Goal: Book appointment/travel/reservation

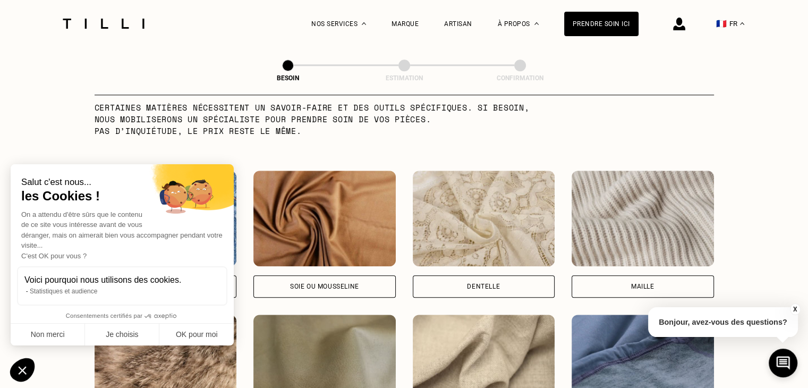
scroll to position [1081, 0]
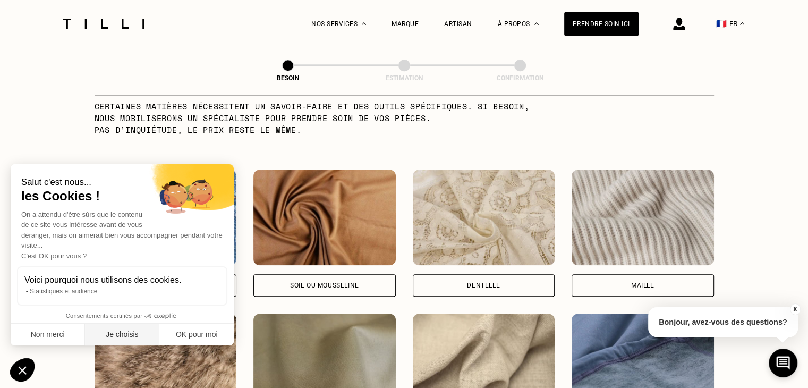
click at [118, 335] on button "Je choisis" at bounding box center [122, 335] width 74 height 22
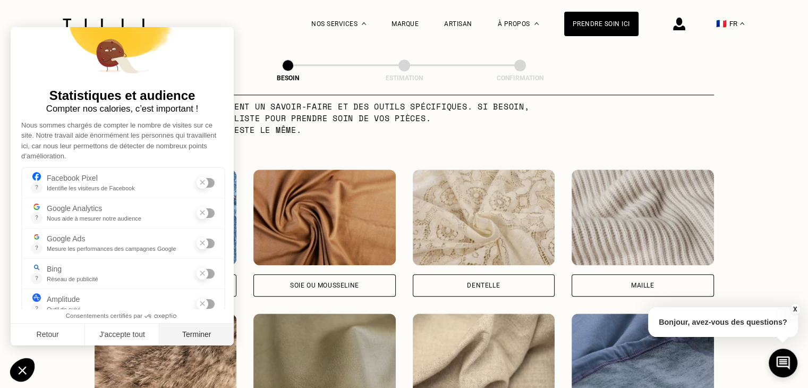
click at [179, 341] on button "Terminer" at bounding box center [196, 335] width 74 height 22
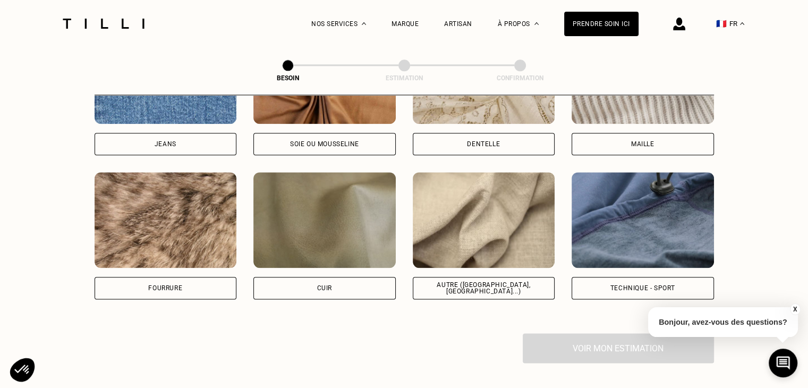
scroll to position [1301, 0]
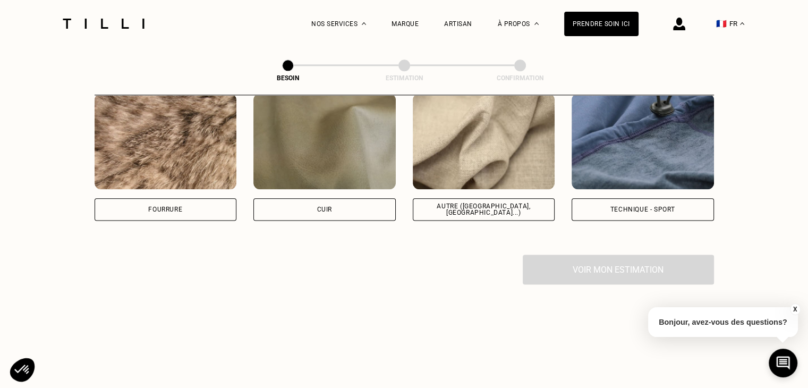
click at [657, 155] on img at bounding box center [643, 142] width 142 height 96
select select "FR"
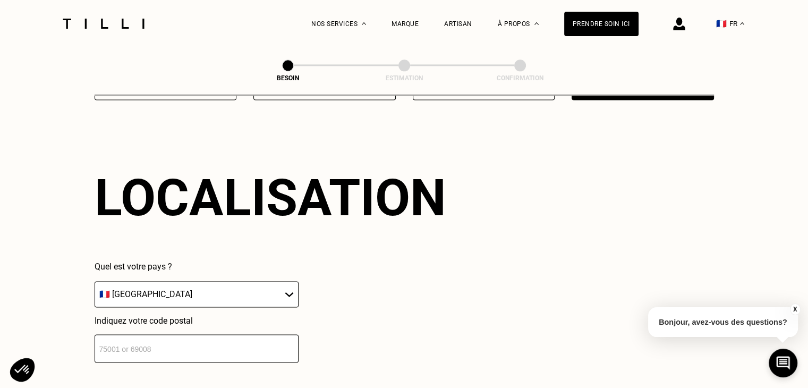
scroll to position [1427, 0]
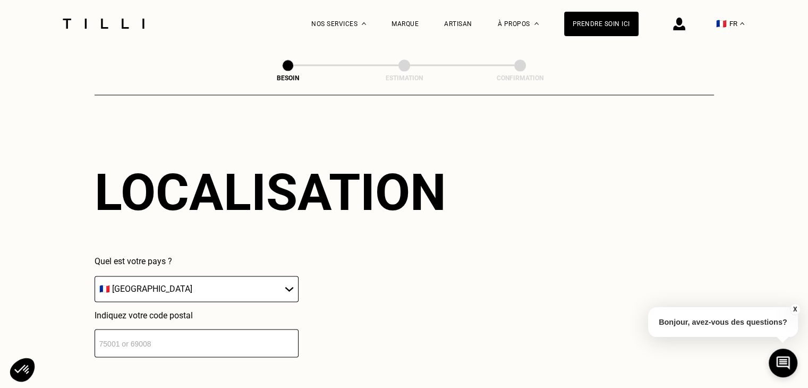
click at [237, 335] on input "number" at bounding box center [197, 343] width 204 height 28
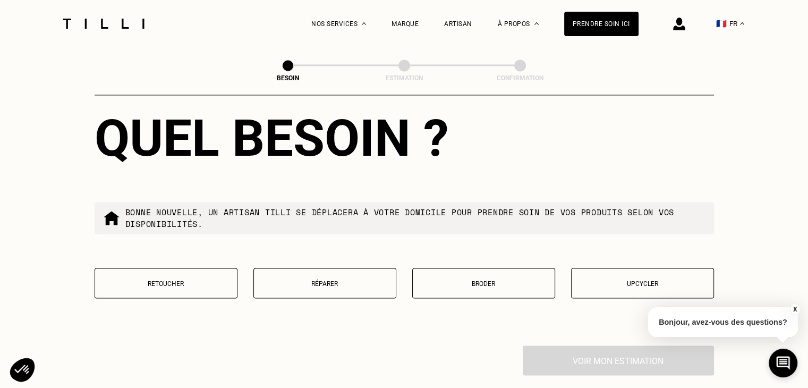
scroll to position [1781, 0]
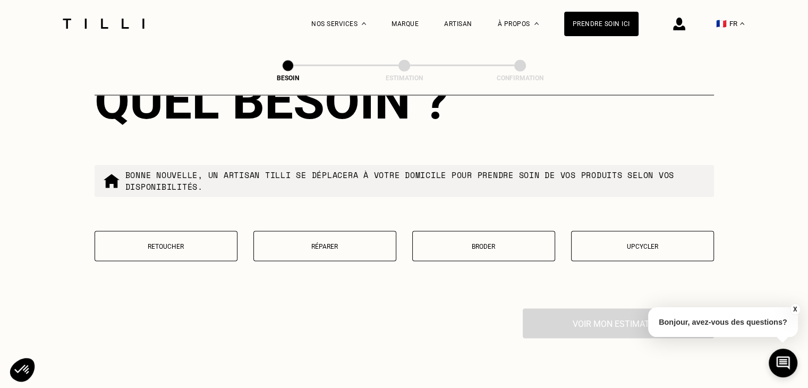
type input "75012"
click at [294, 245] on button "Réparer" at bounding box center [324, 246] width 143 height 30
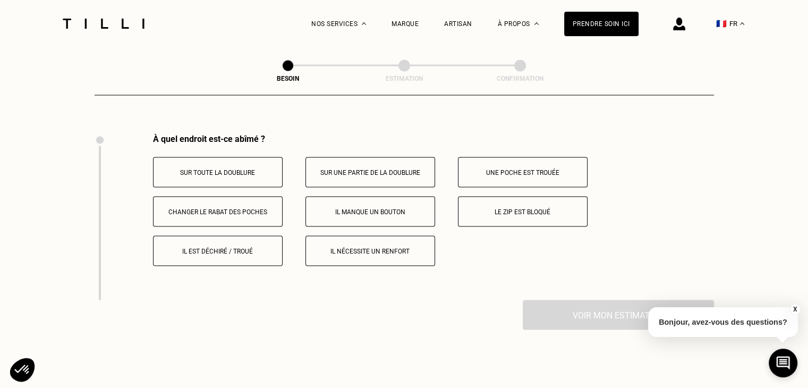
scroll to position [1964, 0]
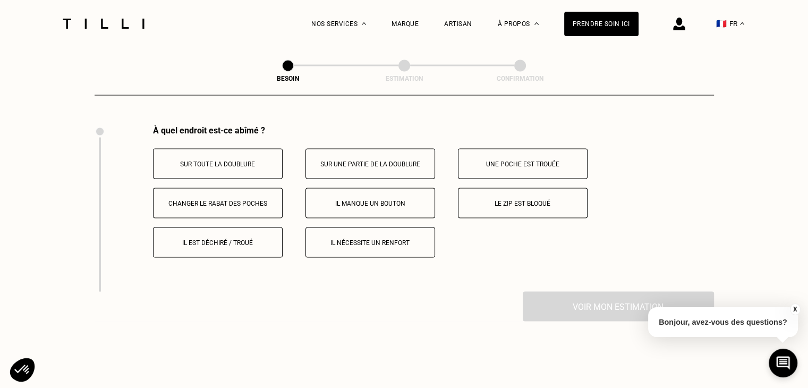
click at [529, 202] on button "Le zip est bloqué" at bounding box center [523, 203] width 130 height 30
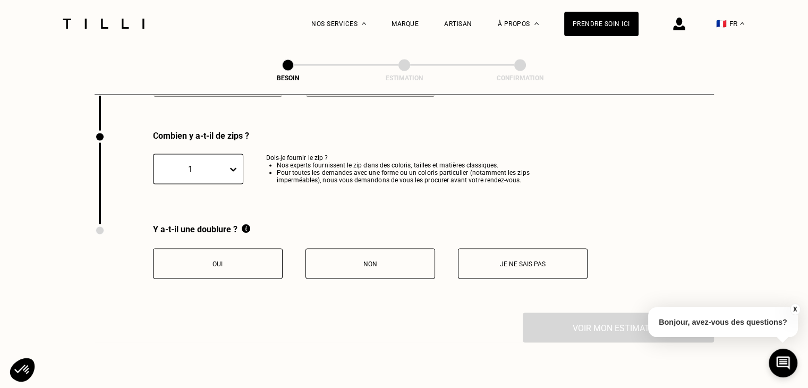
scroll to position [2131, 0]
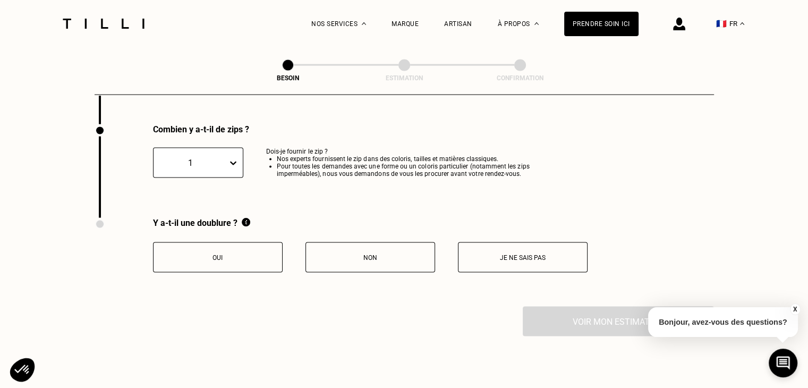
click at [267, 242] on button "Oui" at bounding box center [218, 257] width 130 height 30
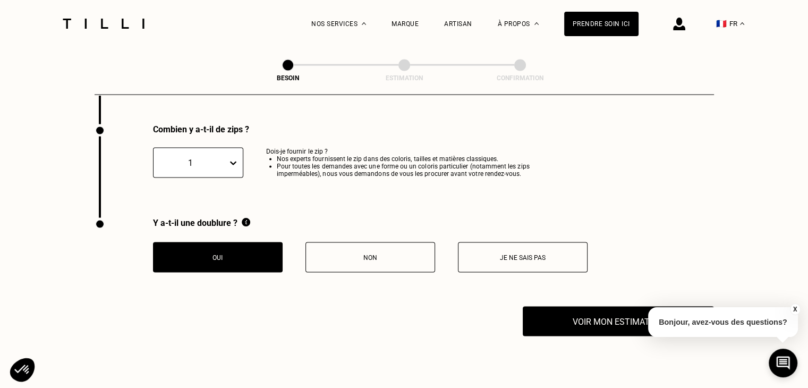
scroll to position [2190, 0]
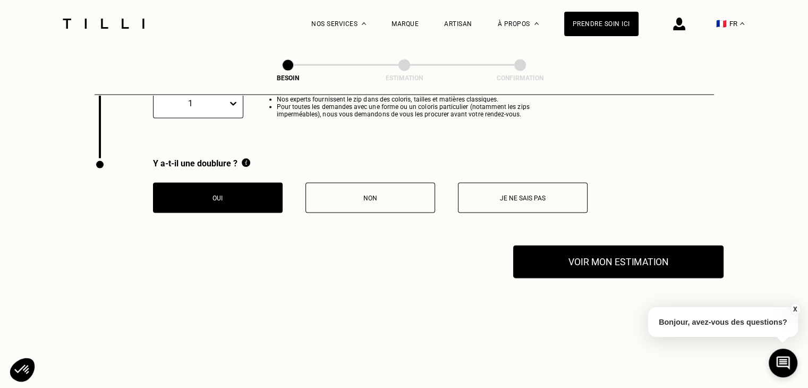
click at [610, 258] on button "Voir mon estimation" at bounding box center [618, 261] width 210 height 33
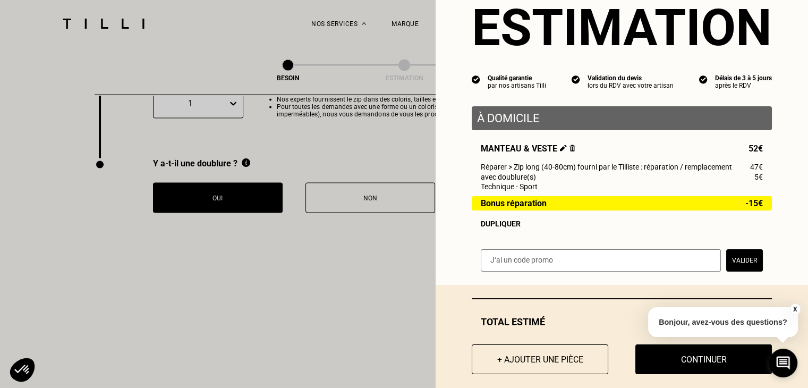
scroll to position [53, 0]
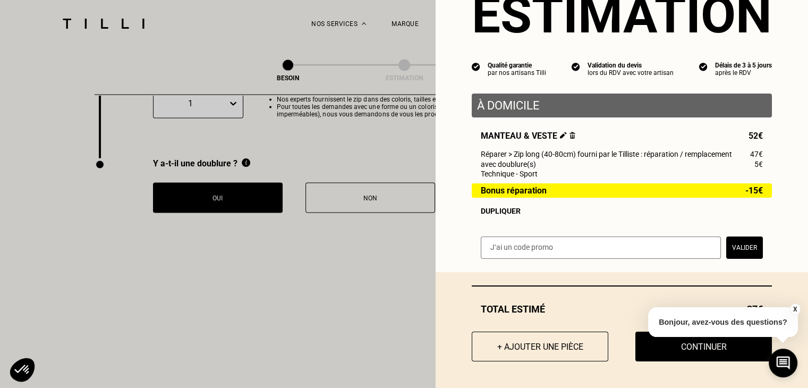
click at [796, 309] on button "X" at bounding box center [794, 309] width 11 height 12
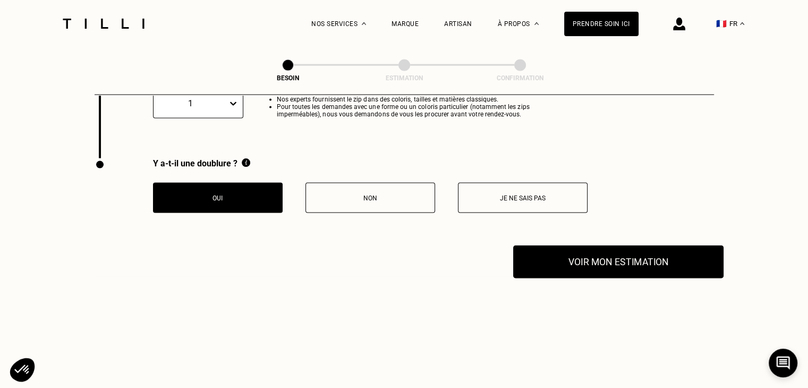
click at [597, 254] on button "Voir mon estimation" at bounding box center [618, 261] width 210 height 33
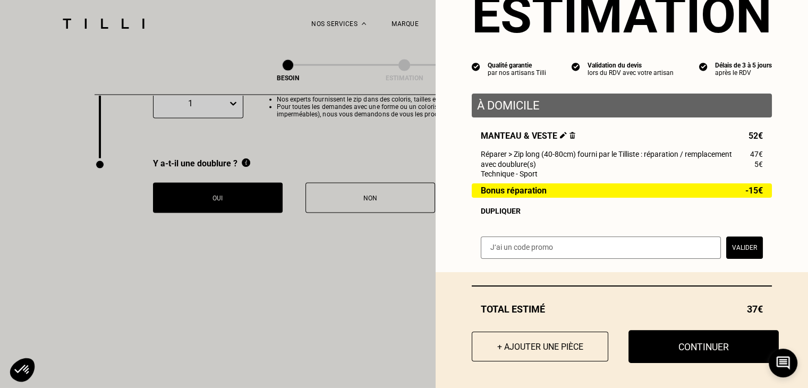
click at [700, 349] on button "Continuer" at bounding box center [703, 346] width 150 height 33
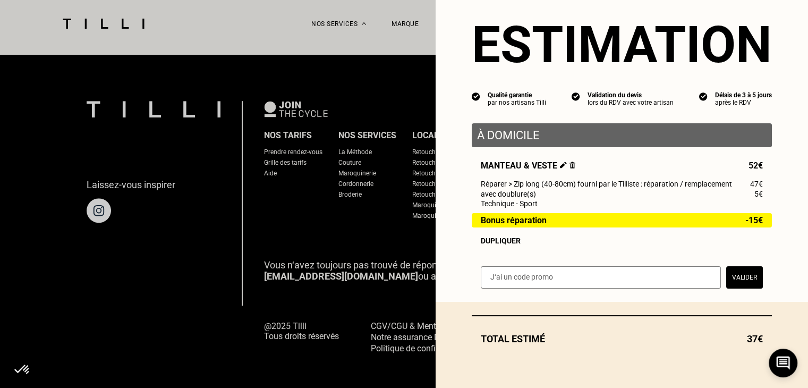
scroll to position [23, 0]
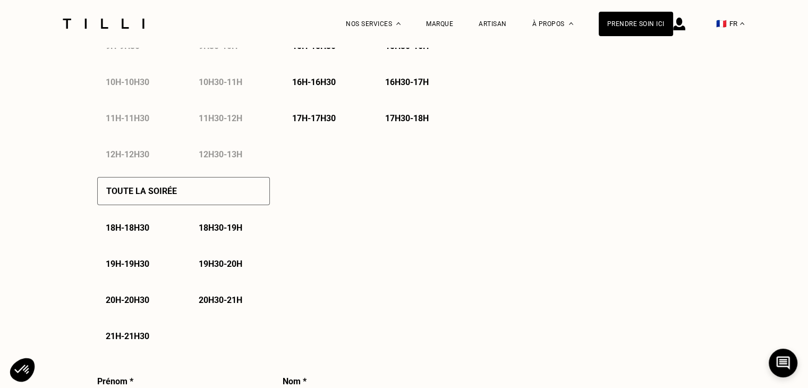
select select "FR"
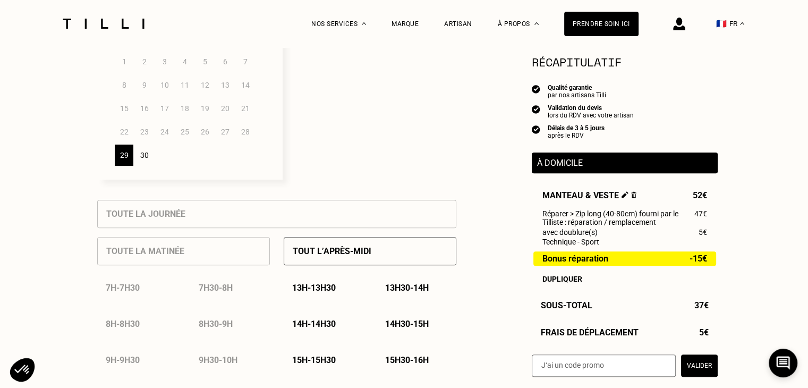
scroll to position [248, 0]
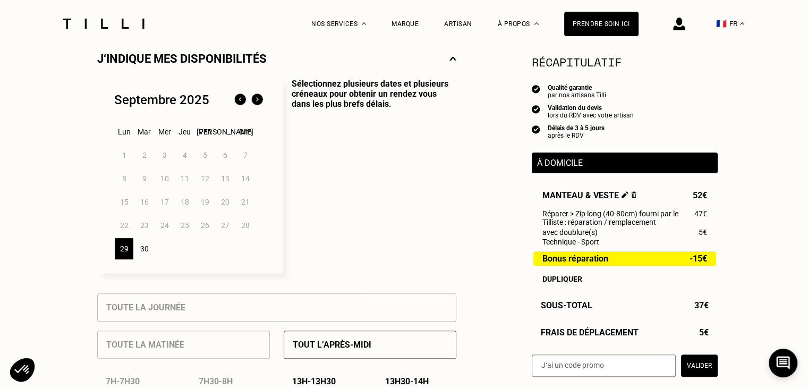
click at [259, 100] on img at bounding box center [257, 99] width 17 height 17
click at [184, 157] on div "2" at bounding box center [184, 155] width 19 height 21
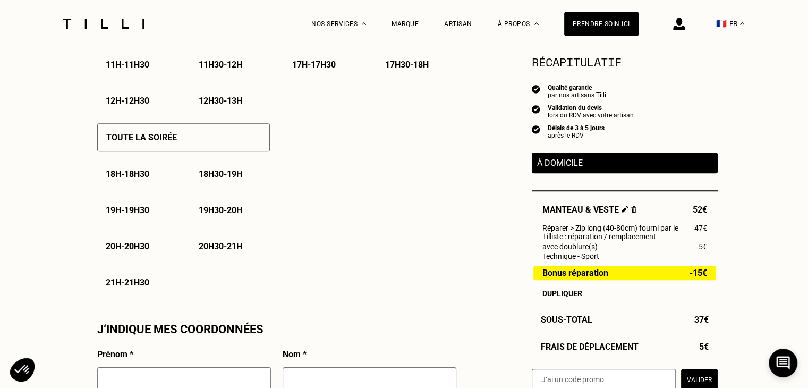
scroll to position [710, 0]
click at [168, 147] on div "Toute la soirée" at bounding box center [183, 137] width 173 height 28
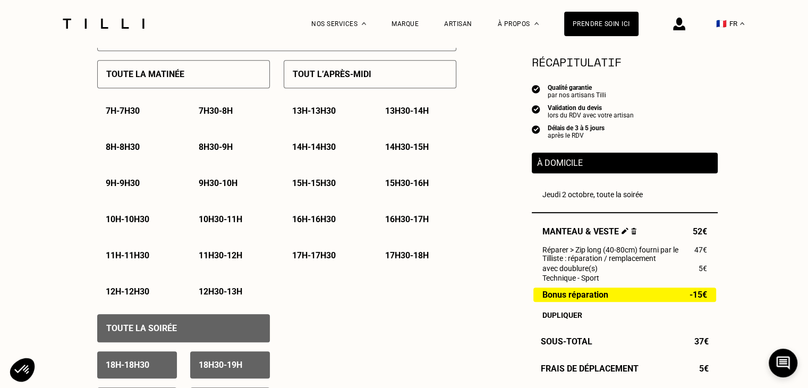
scroll to position [0, 0]
